Goal: Check status: Check status

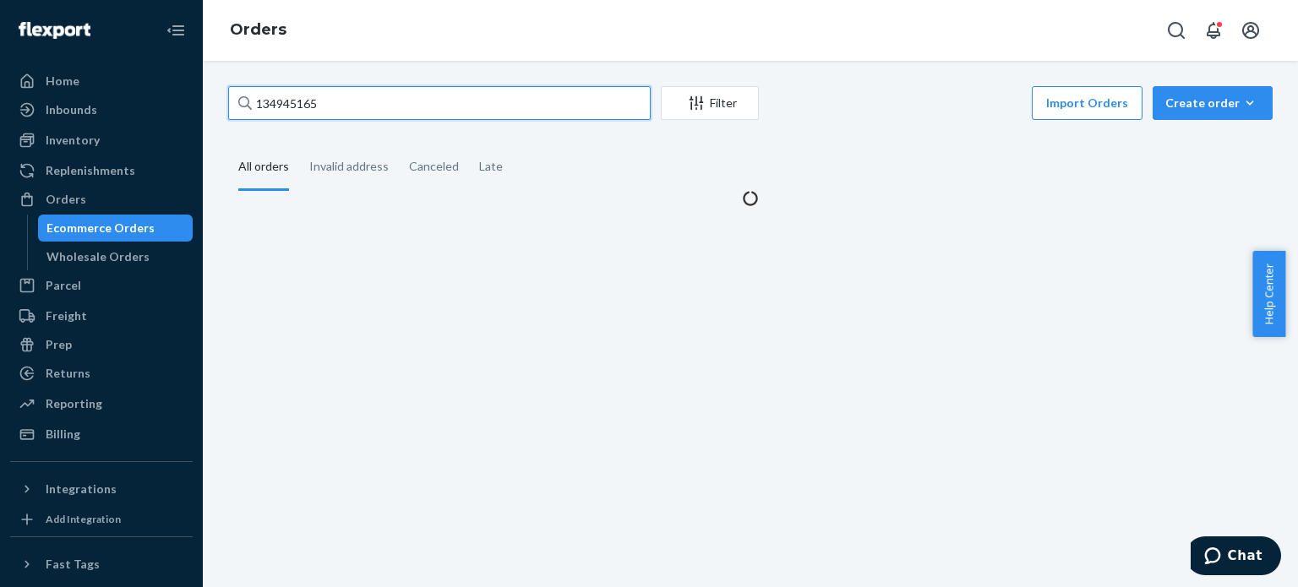
click at [461, 106] on input "134945165" at bounding box center [439, 103] width 423 height 34
type input "134924288"
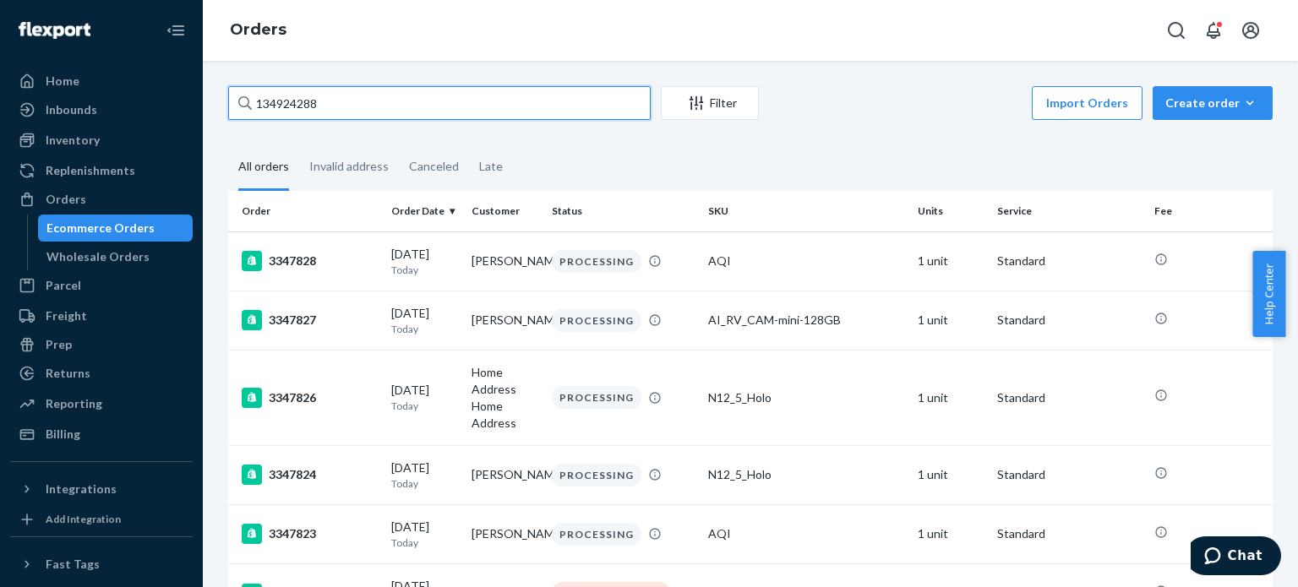
click at [450, 108] on input "134924288" at bounding box center [439, 103] width 423 height 34
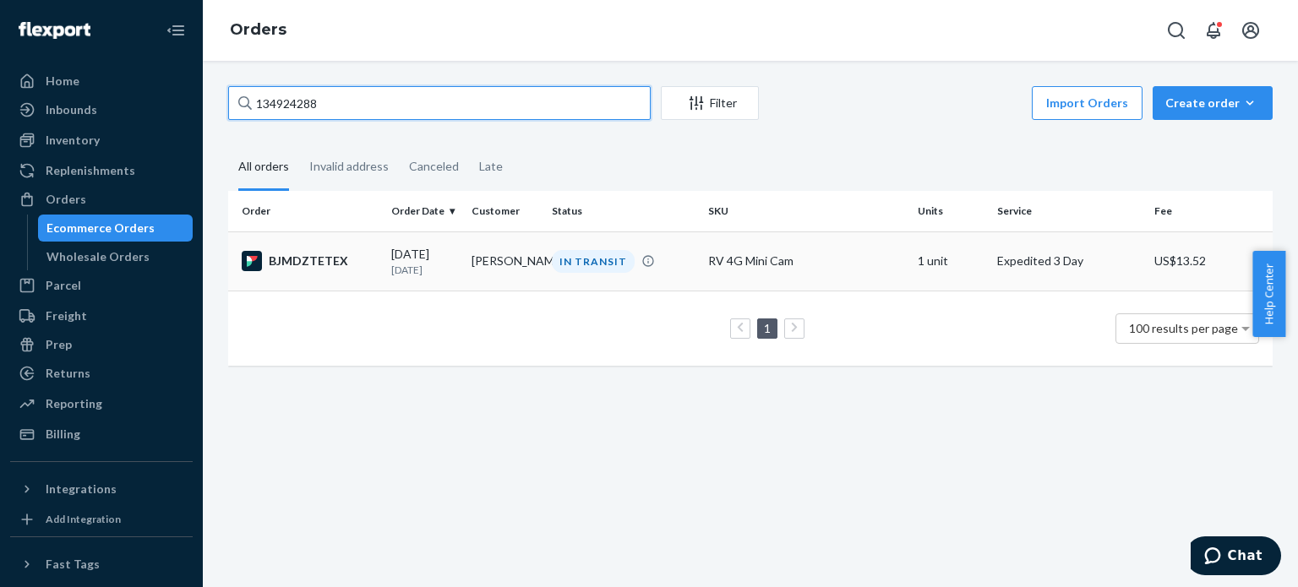
type input "134924288"
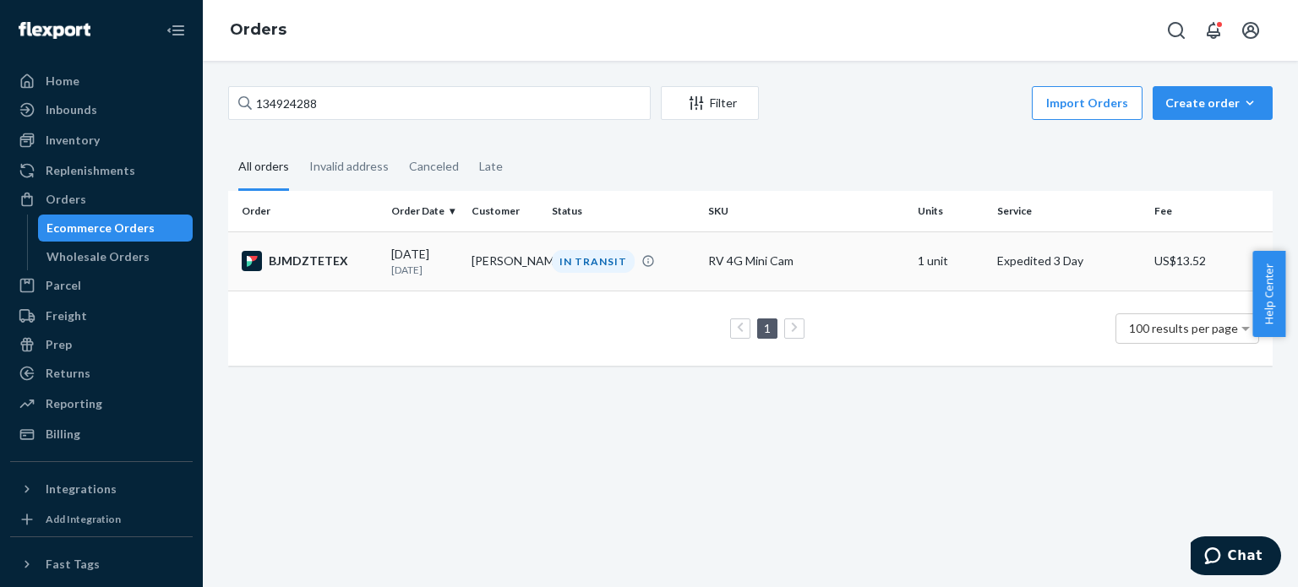
click at [805, 263] on div "RV 4G Mini Cam" at bounding box center [805, 261] width 195 height 17
